Goal: Task Accomplishment & Management: Use online tool/utility

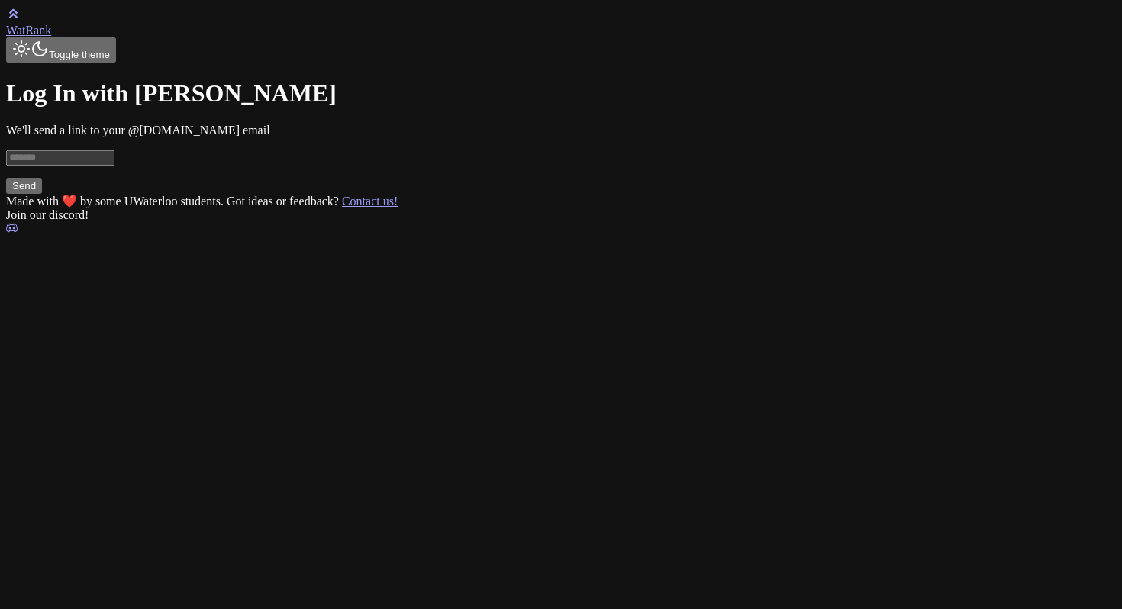
click at [115, 166] on input at bounding box center [60, 157] width 108 height 15
type input "*"
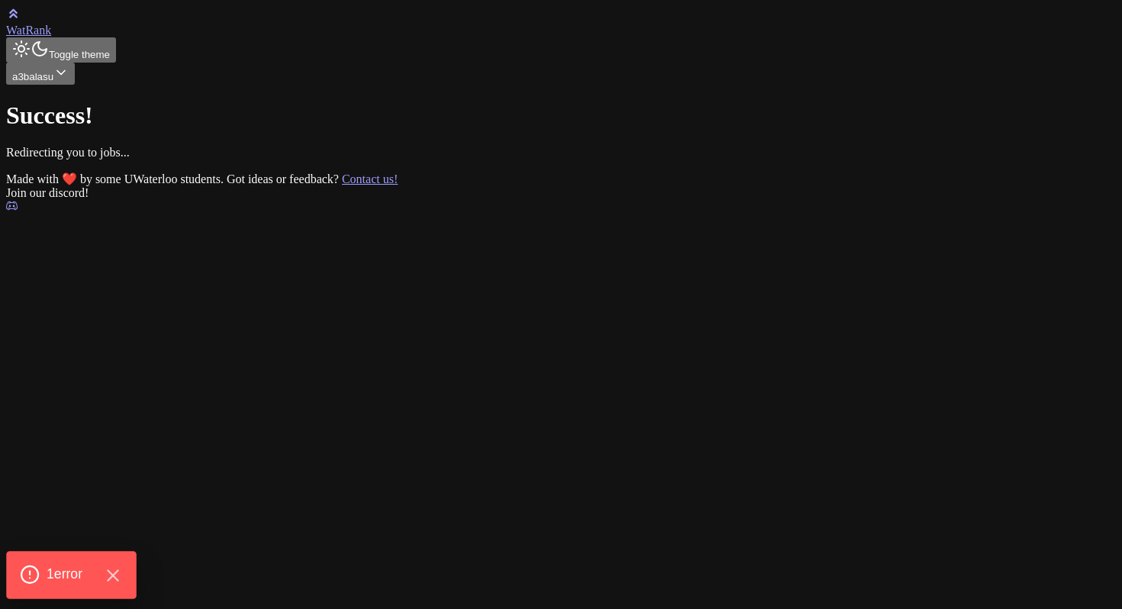
click at [49, 570] on span "1 error" at bounding box center [65, 575] width 36 height 20
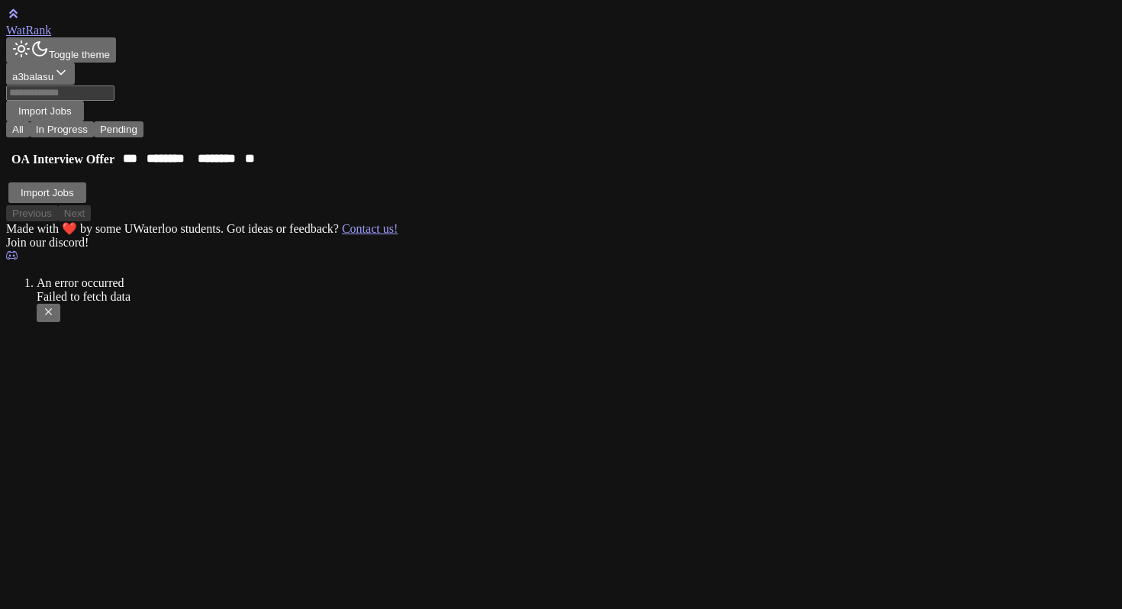
click at [80, 201] on button "Import Jobs" at bounding box center [48, 193] width 66 height 16
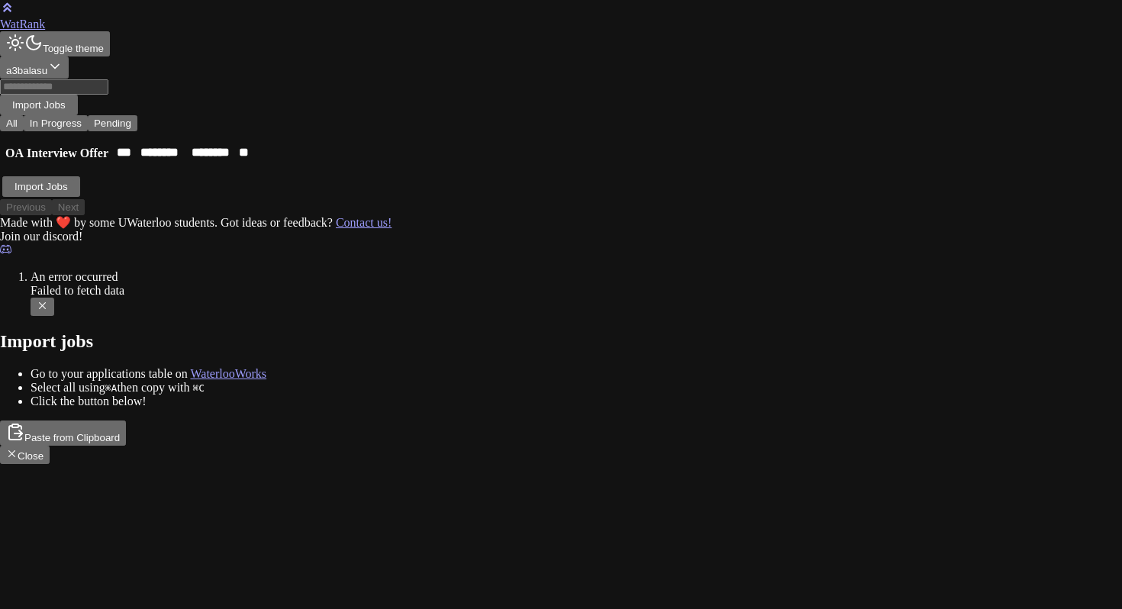
click at [126, 421] on button "Paste from Clipboard" at bounding box center [63, 433] width 126 height 25
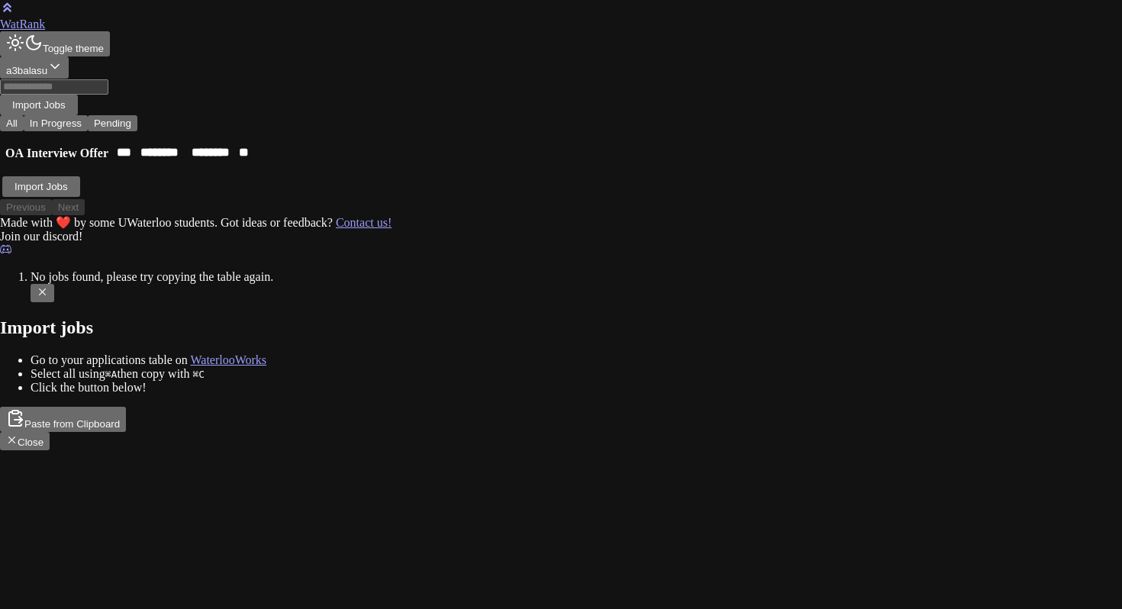
click at [126, 407] on button "Paste from Clipboard" at bounding box center [63, 419] width 126 height 25
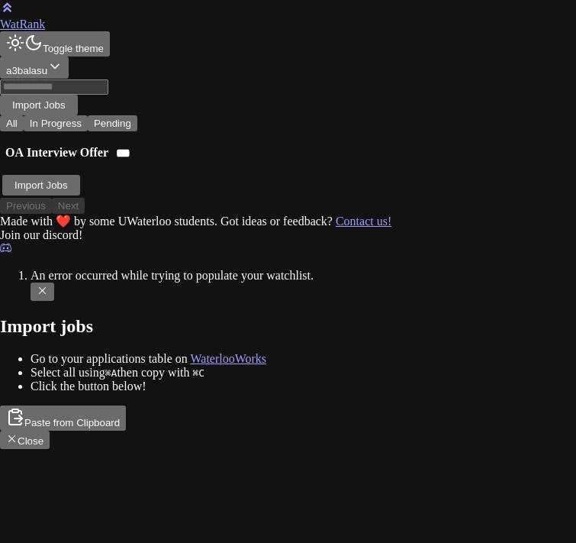
click at [126, 405] on button "Paste from Clipboard" at bounding box center [63, 417] width 126 height 25
